Goal: Complete application form

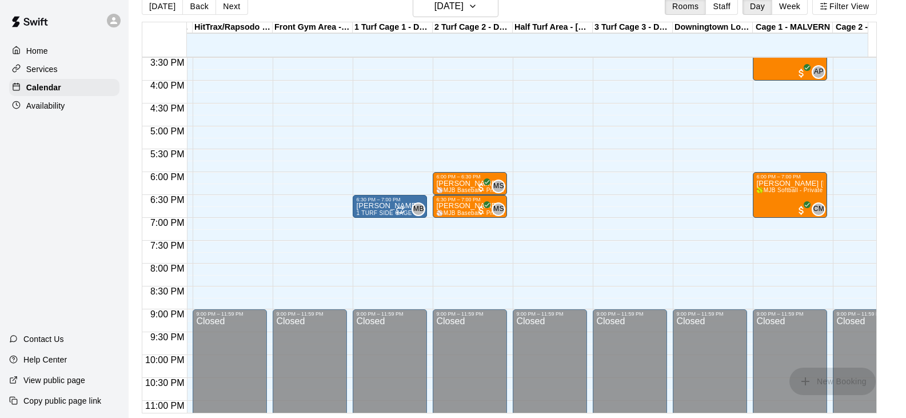
scroll to position [581, 314]
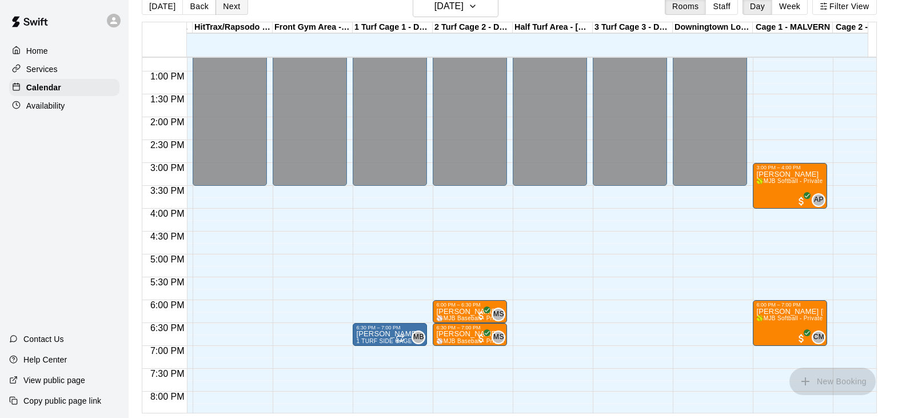
click at [234, 9] on button "Next" at bounding box center [231, 6] width 32 height 17
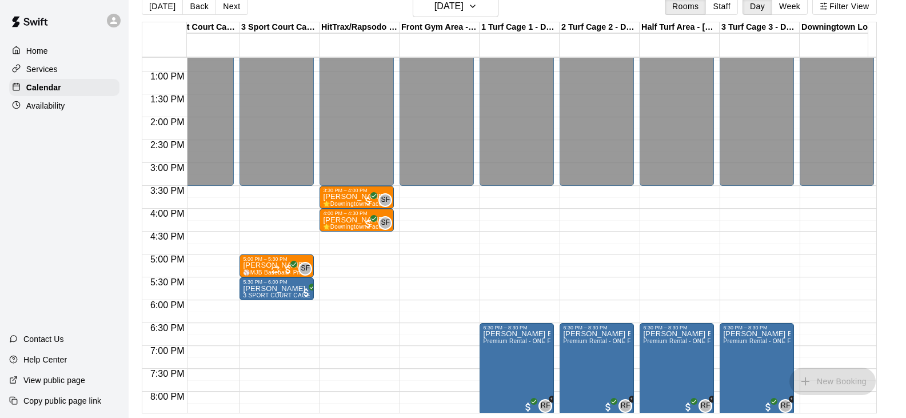
scroll to position [0, 171]
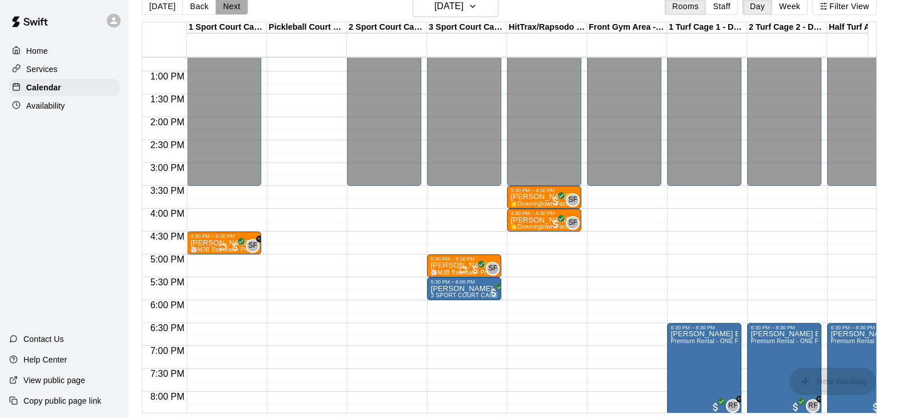
click at [225, 9] on button "Next" at bounding box center [231, 6] width 32 height 17
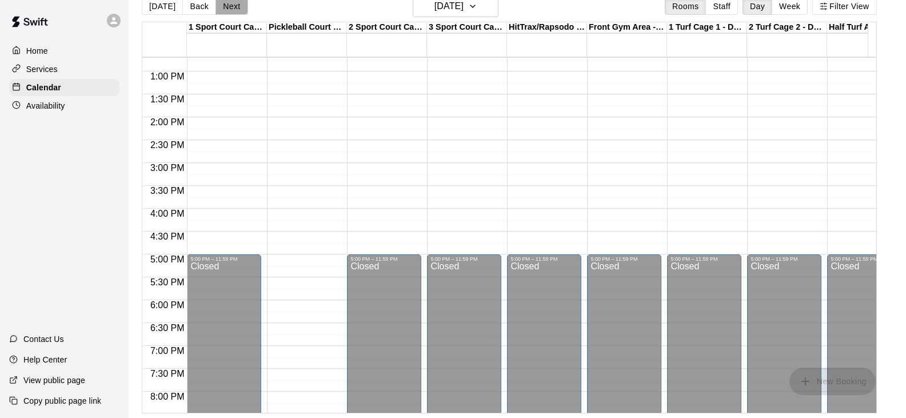
click at [225, 9] on button "Next" at bounding box center [231, 6] width 32 height 17
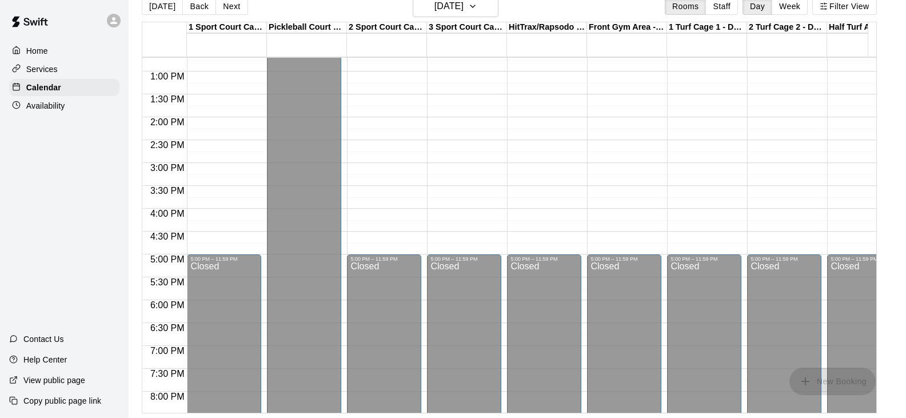
click at [225, 9] on button "Next" at bounding box center [231, 6] width 32 height 17
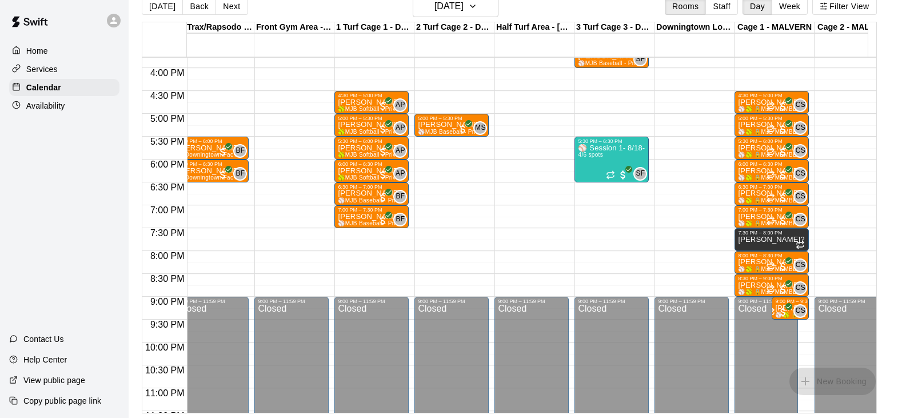
scroll to position [695, 333]
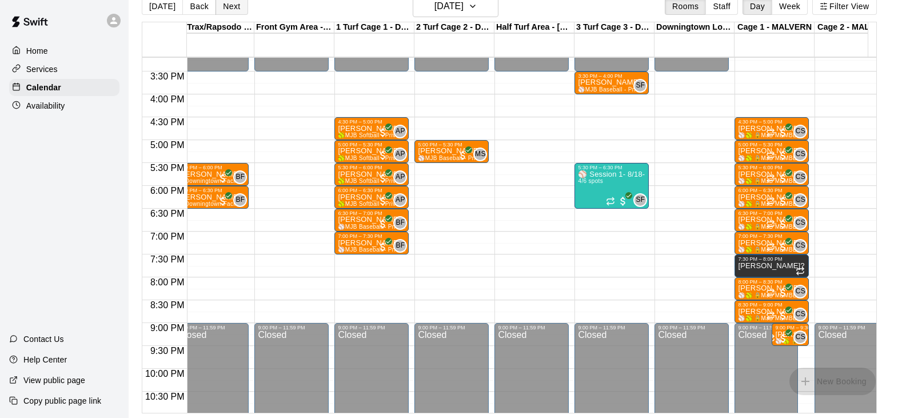
click at [230, 8] on button "Next" at bounding box center [231, 6] width 32 height 17
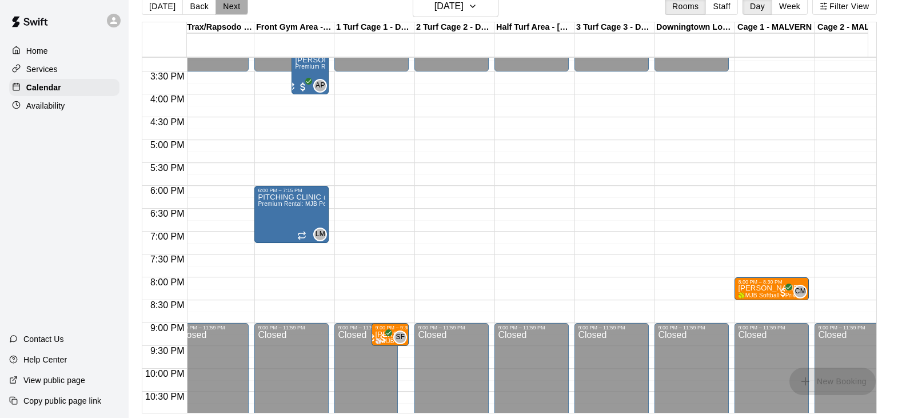
click at [233, 9] on button "Next" at bounding box center [231, 6] width 32 height 17
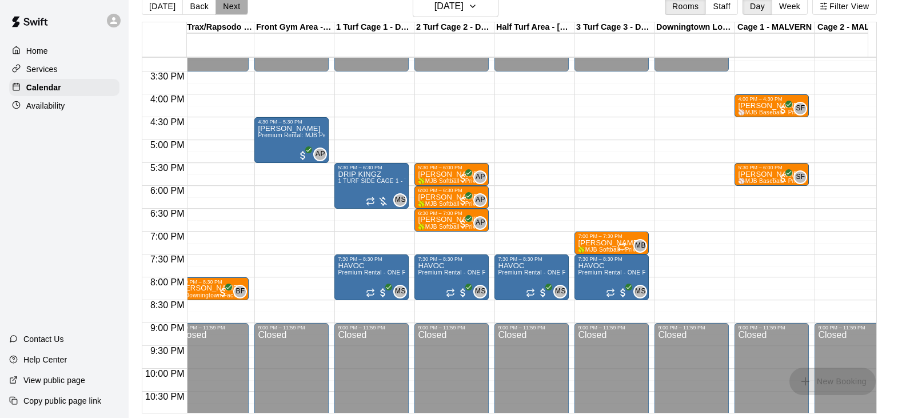
click at [226, 7] on button "Next" at bounding box center [231, 6] width 32 height 17
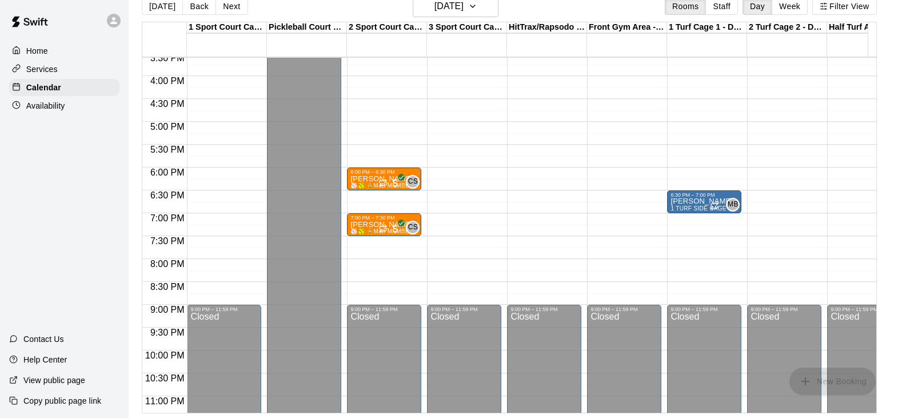
scroll to position [695, 0]
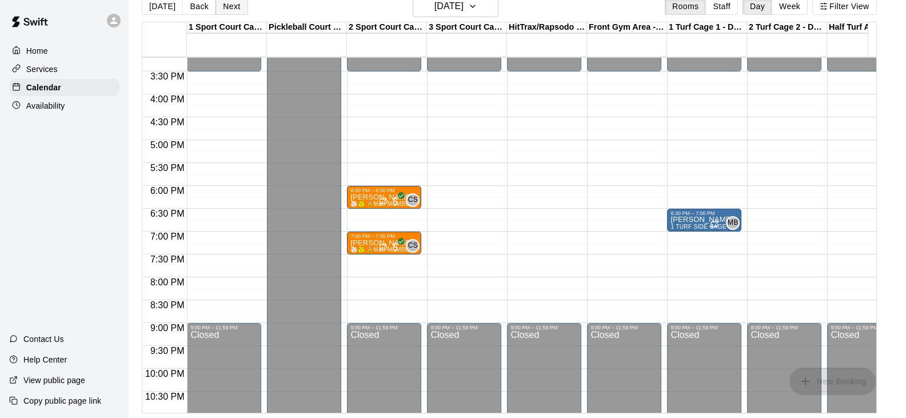
click at [235, 4] on button "Next" at bounding box center [231, 6] width 32 height 17
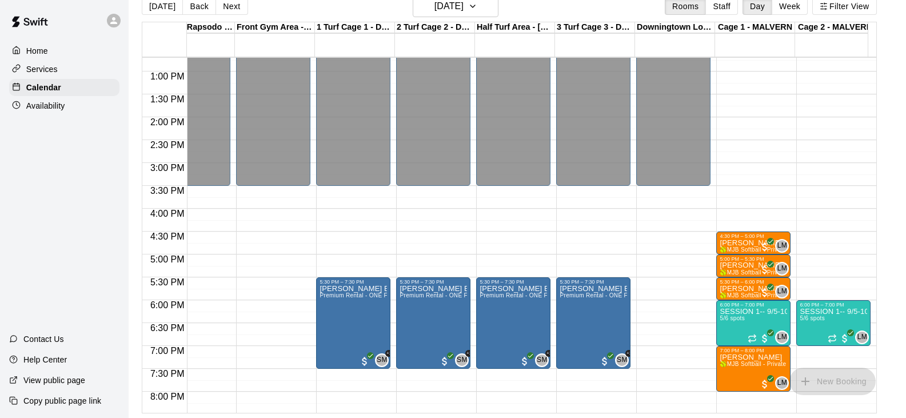
scroll to position [0, 34]
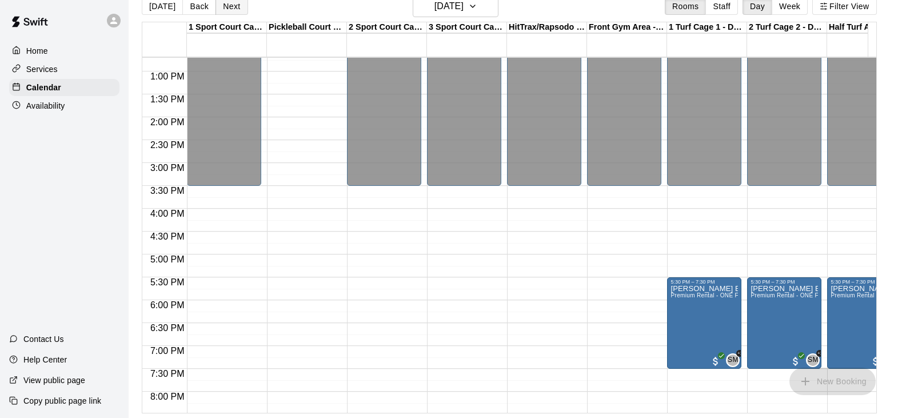
click at [228, 10] on button "Next" at bounding box center [231, 6] width 32 height 17
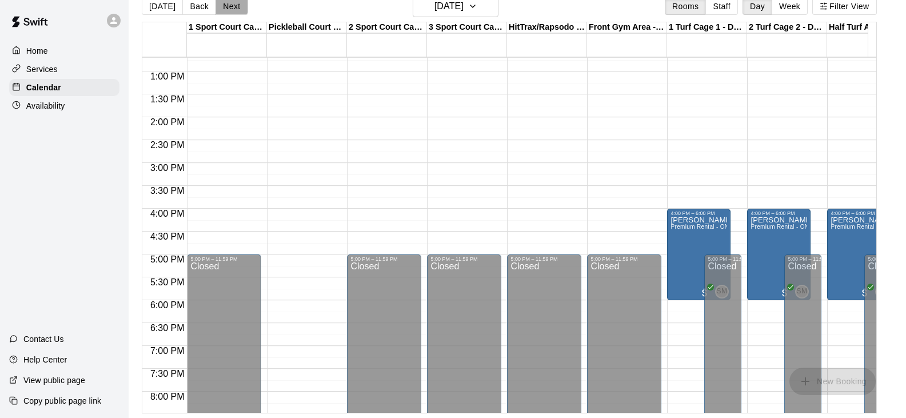
click at [233, 14] on button "Next" at bounding box center [231, 6] width 32 height 17
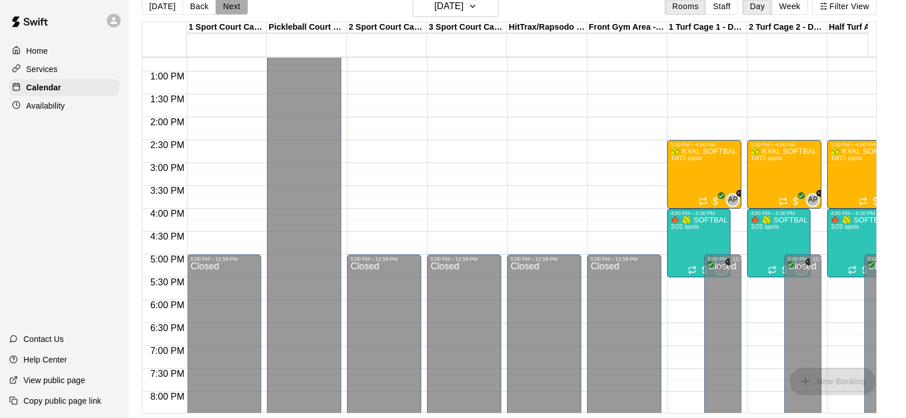
click at [233, 14] on button "Next" at bounding box center [231, 6] width 32 height 17
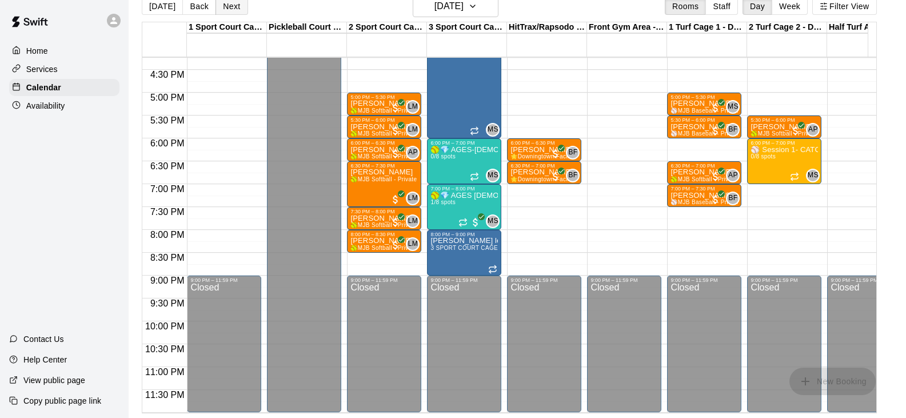
click at [230, 9] on button "Next" at bounding box center [231, 6] width 32 height 17
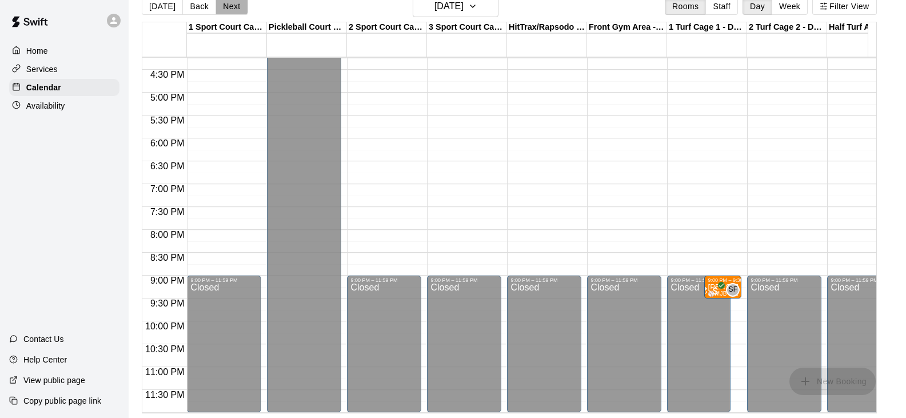
click at [236, 10] on button "Next" at bounding box center [231, 6] width 32 height 17
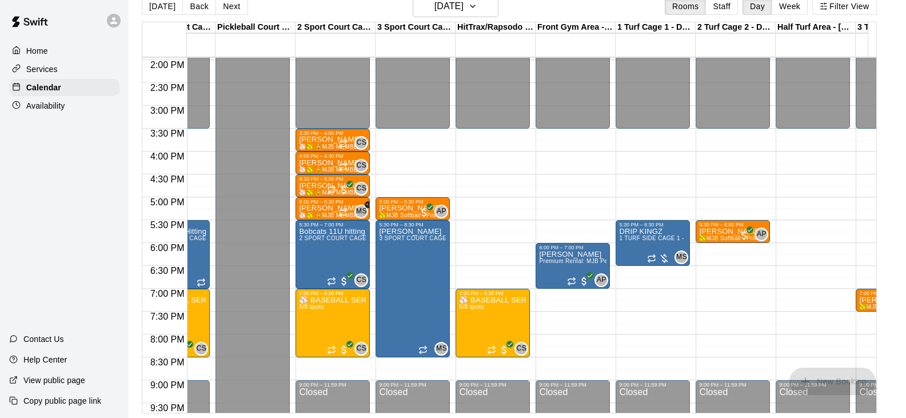
scroll to position [638, 110]
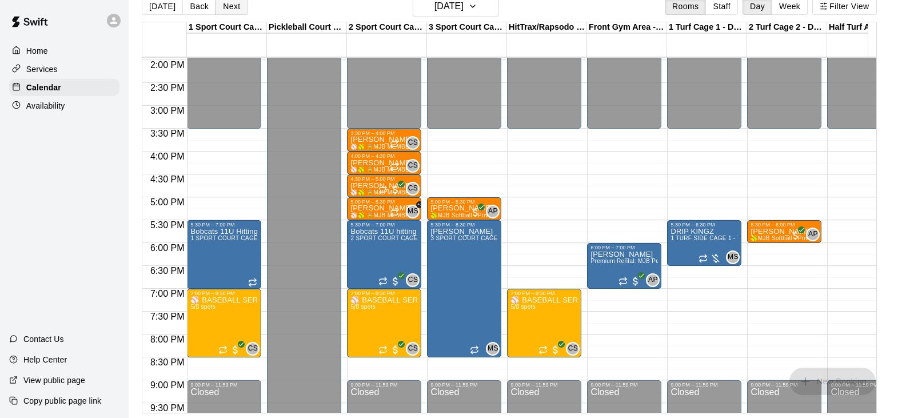
click at [225, 9] on button "Next" at bounding box center [231, 6] width 32 height 17
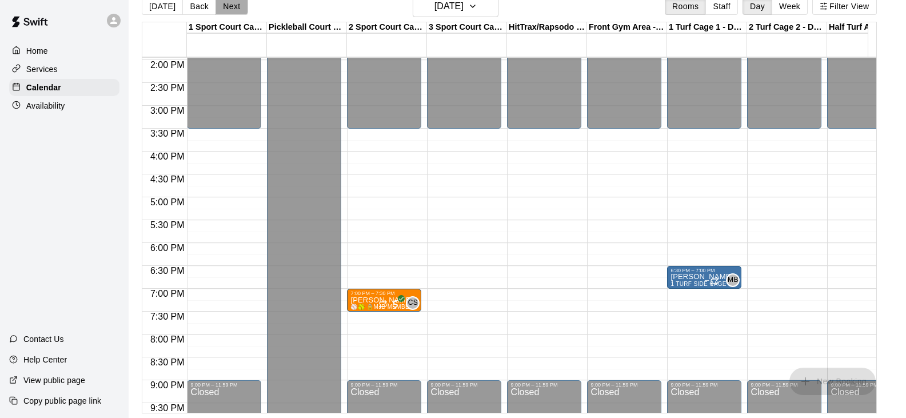
click at [225, 9] on button "Next" at bounding box center [231, 6] width 32 height 17
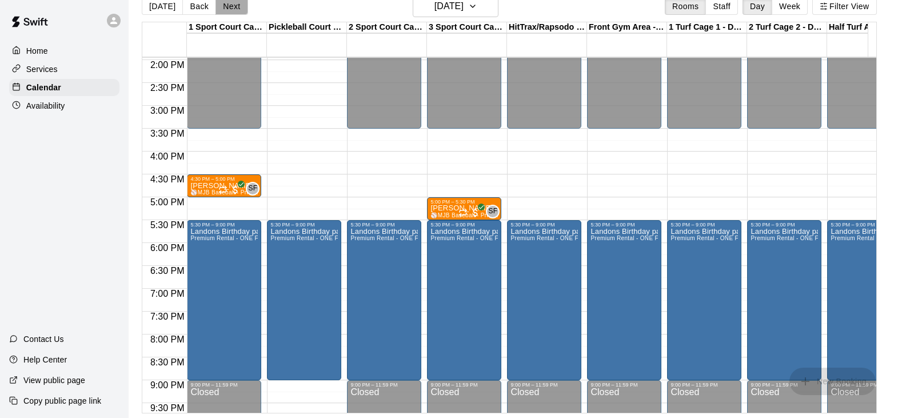
click at [237, 11] on button "Next" at bounding box center [231, 6] width 32 height 17
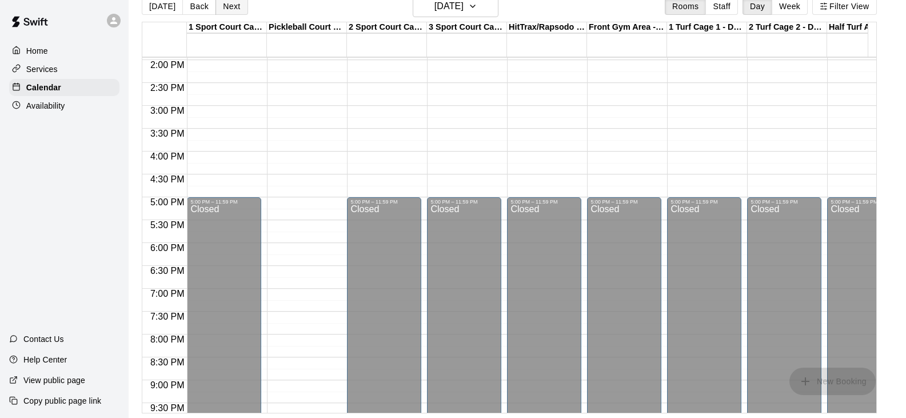
click at [233, 6] on button "Next" at bounding box center [231, 6] width 32 height 17
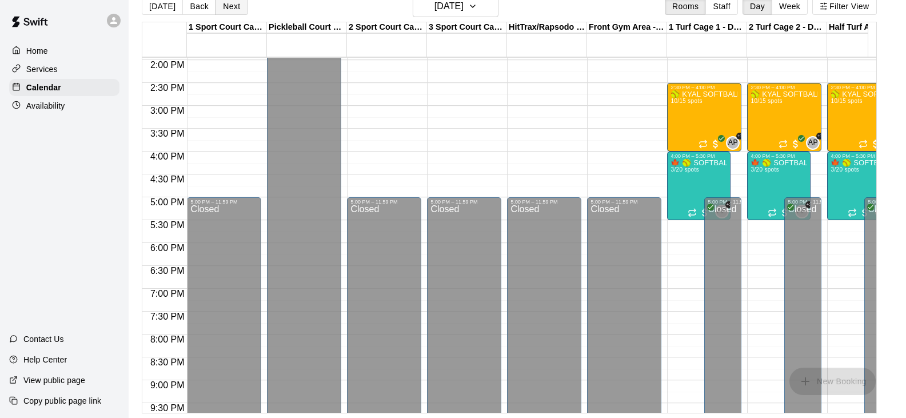
click at [233, 6] on button "Next" at bounding box center [231, 6] width 32 height 17
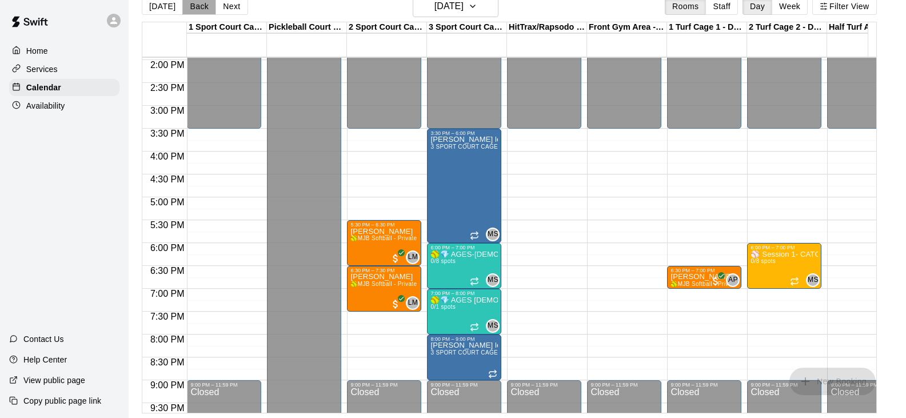
click at [201, 6] on button "Back" at bounding box center [199, 6] width 34 height 17
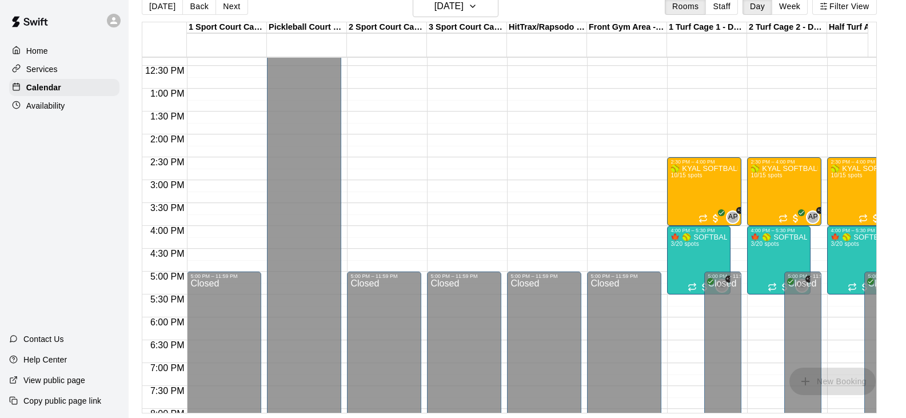
scroll to position [581, 0]
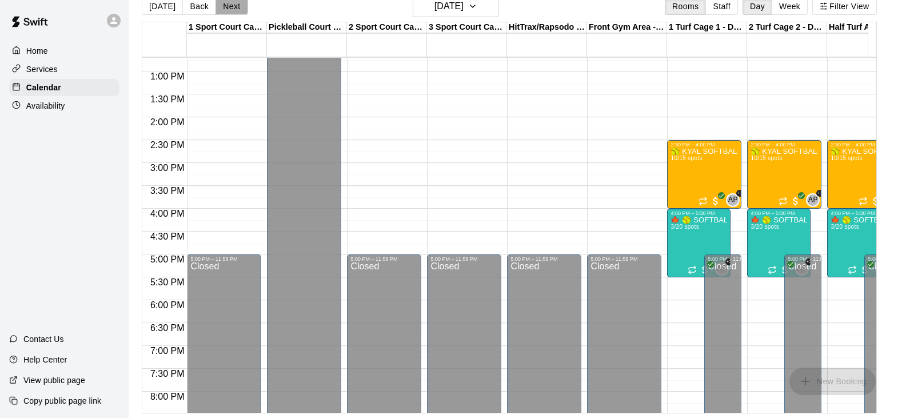
click at [240, 10] on button "Next" at bounding box center [231, 6] width 32 height 17
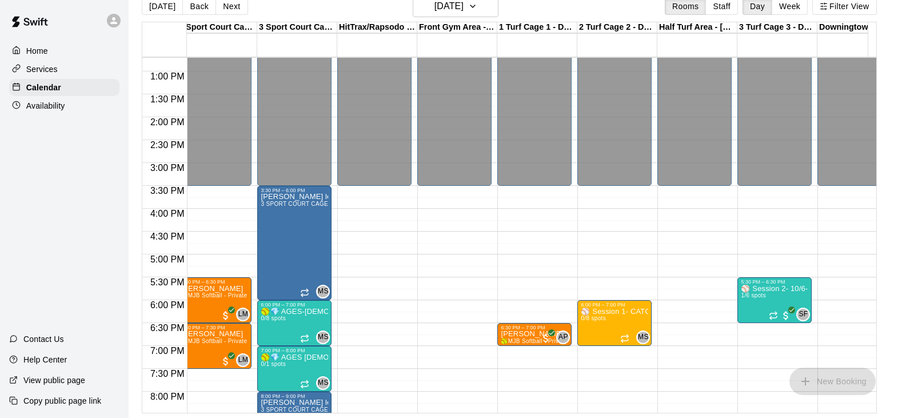
scroll to position [0, 131]
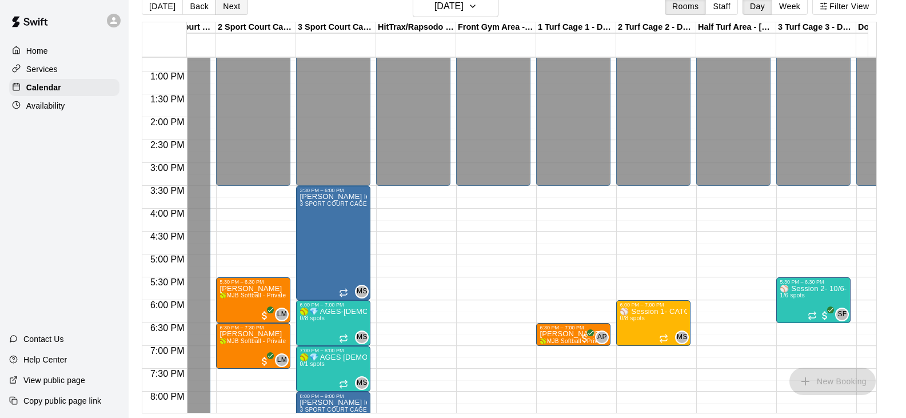
click at [224, 4] on button "Next" at bounding box center [231, 6] width 32 height 17
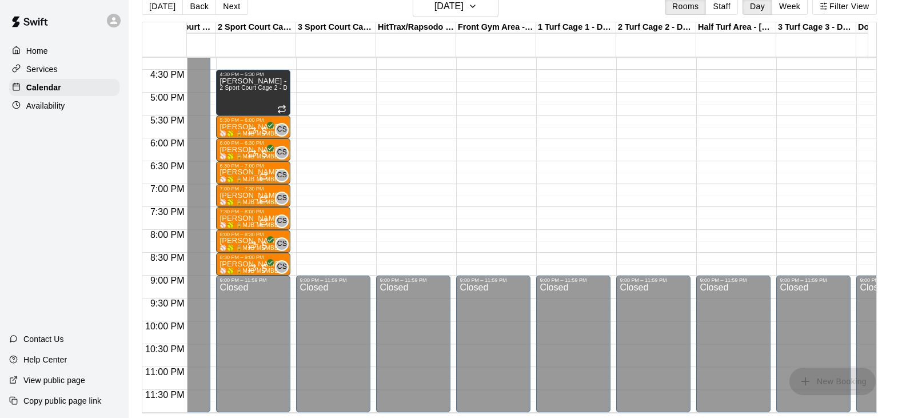
scroll to position [0, 0]
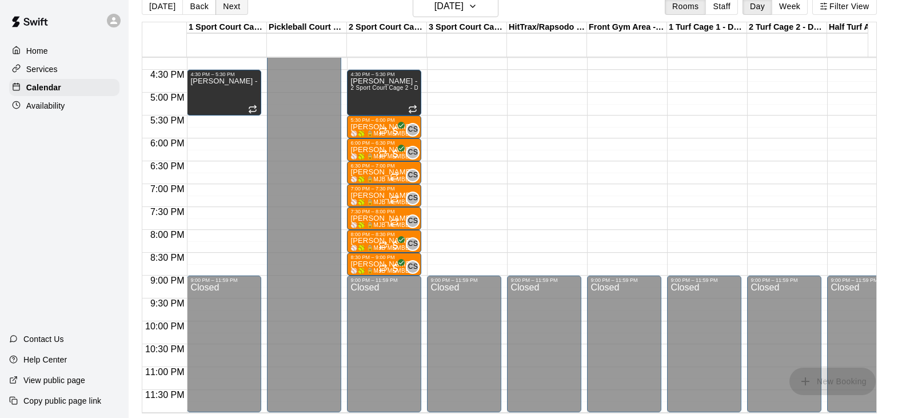
click at [224, 9] on button "Next" at bounding box center [231, 6] width 32 height 17
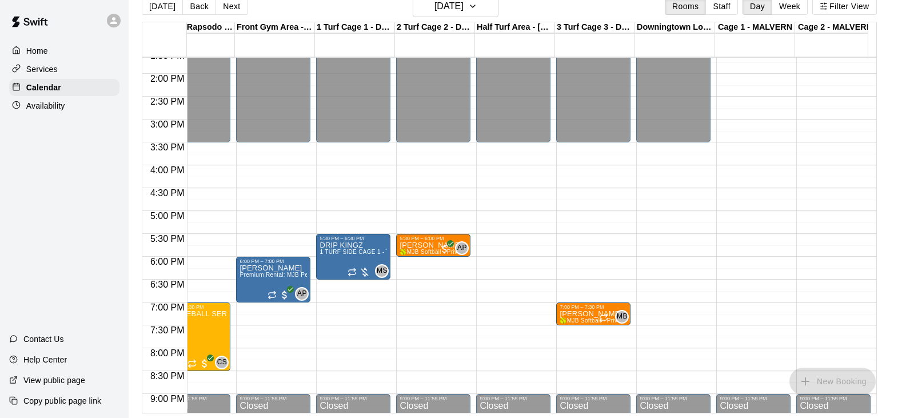
scroll to position [695, 352]
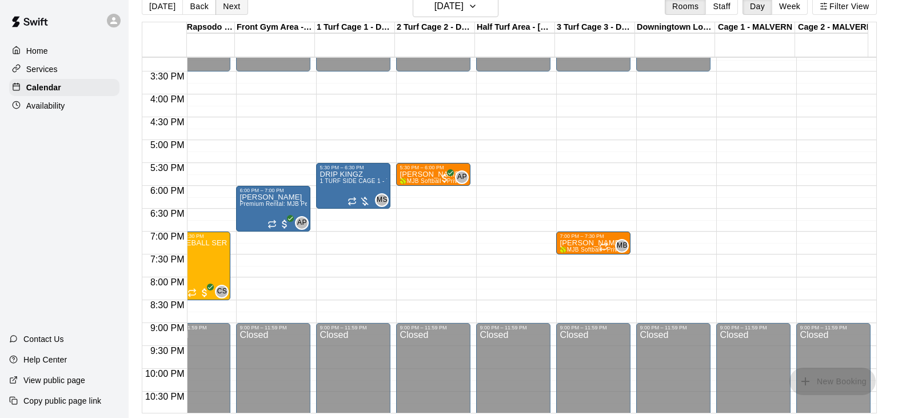
click at [229, 10] on button "Next" at bounding box center [231, 6] width 32 height 17
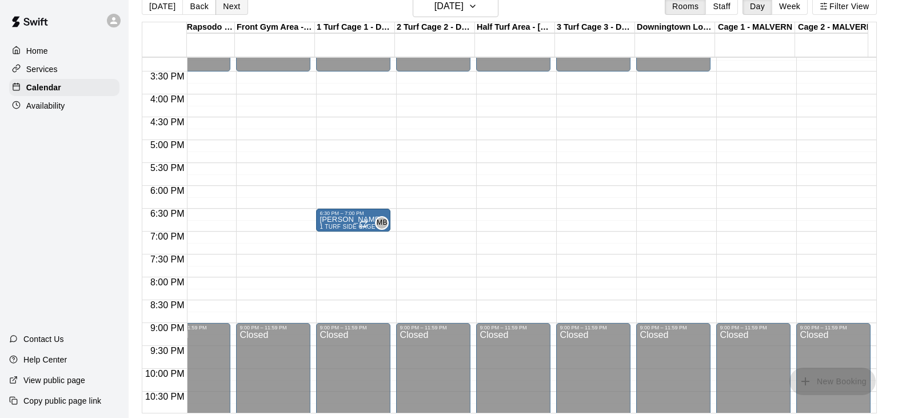
click at [229, 10] on button "Next" at bounding box center [231, 6] width 32 height 17
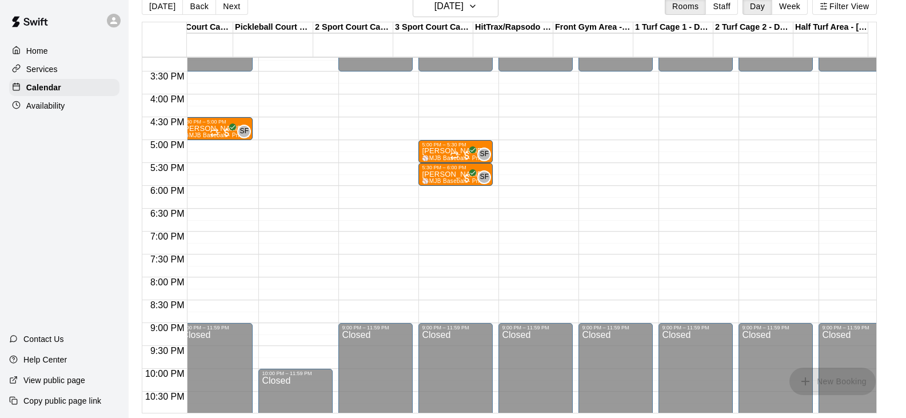
scroll to position [0, 0]
